Goal: Transaction & Acquisition: Purchase product/service

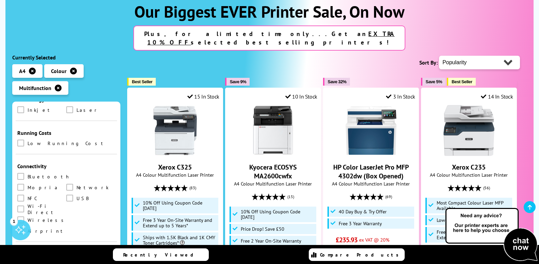
scroll to position [238, 0]
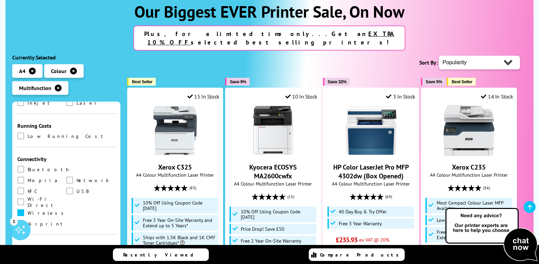
click at [22, 210] on span at bounding box center [20, 213] width 7 height 7
click at [27, 211] on input "checkbox" at bounding box center [27, 211] width 0 height 0
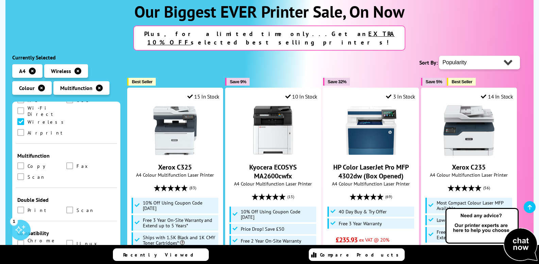
scroll to position [363, 0]
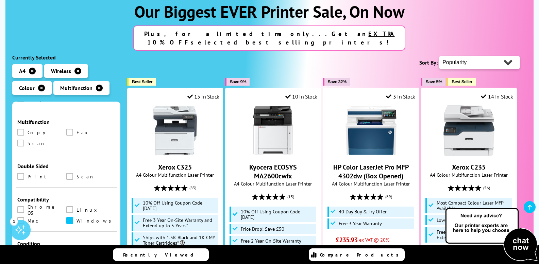
click at [68, 217] on span at bounding box center [69, 220] width 7 height 7
click at [76, 218] on input "checkbox" at bounding box center [76, 218] width 0 height 0
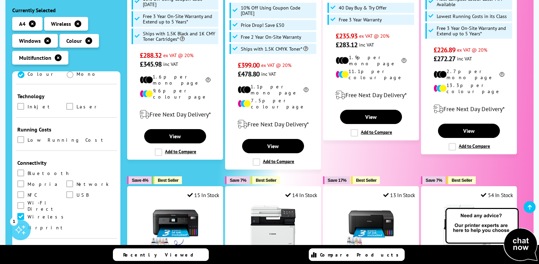
scroll to position [238, 0]
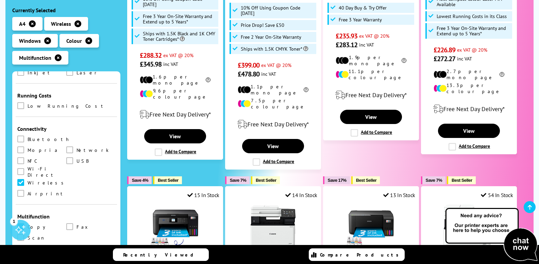
click at [19, 224] on span at bounding box center [20, 227] width 7 height 7
click at [27, 225] on input "checkbox" at bounding box center [27, 225] width 0 height 0
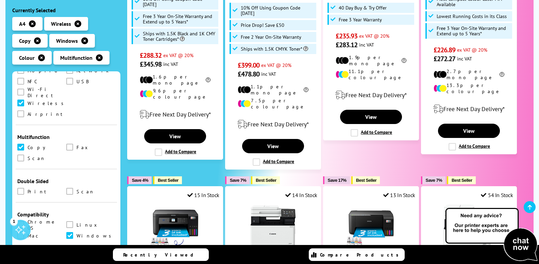
scroll to position [295, 0]
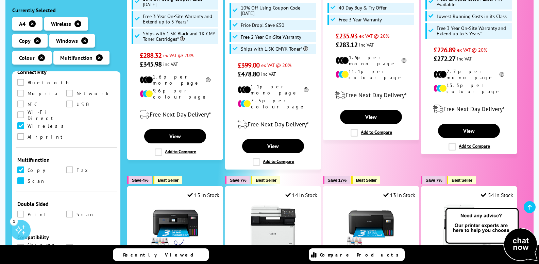
click at [20, 178] on span at bounding box center [20, 181] width 7 height 7
click at [27, 179] on input "checkbox" at bounding box center [27, 179] width 0 height 0
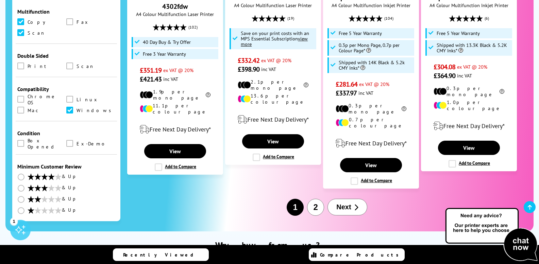
scroll to position [885, 0]
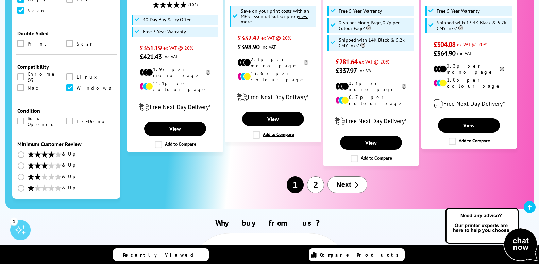
click at [96, 232] on select "0 100 200 300 400 500 600 700 800 900 1000 1500 2000 3000 4000 5000 6000 7000 8…" at bounding box center [90, 236] width 49 height 9
select select "300"
click at [66, 232] on select "0 100 200 300 400 500 600 700 800 900 1000 1500 2000 3000 4000 5000 6000 7000 8…" at bounding box center [90, 236] width 49 height 9
